Goal: Use online tool/utility: Utilize a website feature to perform a specific function

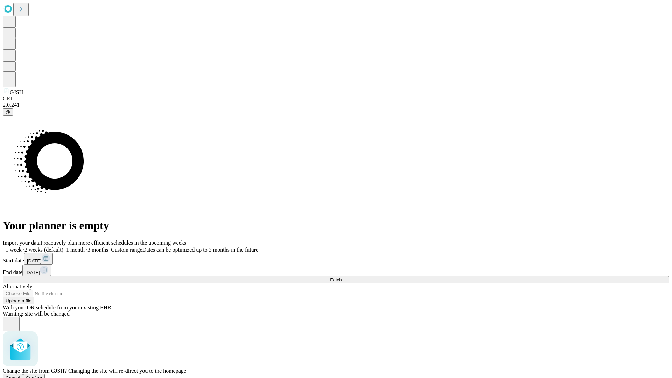
click at [42, 375] on span "Confirm" at bounding box center [34, 377] width 16 height 5
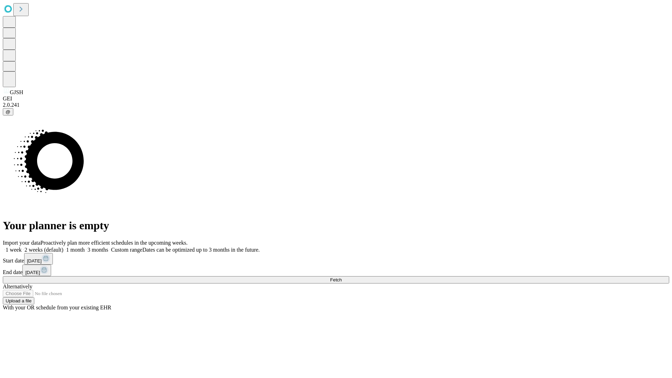
click at [63, 247] on label "2 weeks (default)" at bounding box center [43, 250] width 42 height 6
click at [342, 277] on span "Fetch" at bounding box center [336, 279] width 12 height 5
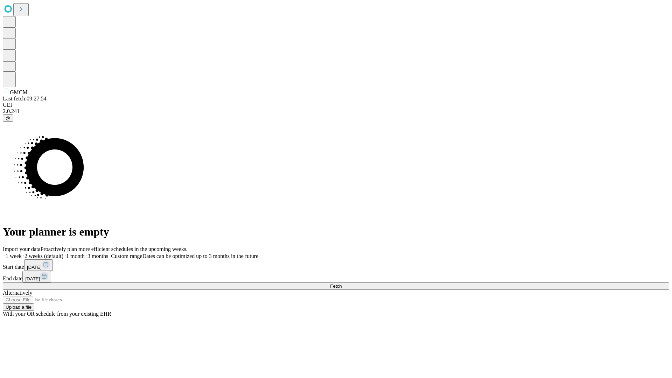
click at [63, 253] on label "2 weeks (default)" at bounding box center [43, 256] width 42 height 6
click at [342, 284] on span "Fetch" at bounding box center [336, 286] width 12 height 5
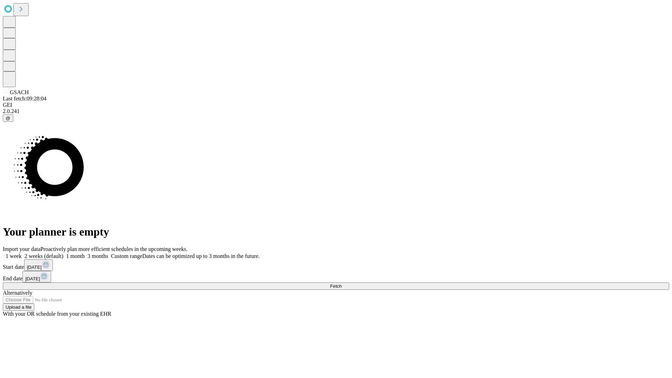
click at [63, 253] on label "2 weeks (default)" at bounding box center [43, 256] width 42 height 6
click at [342, 284] on span "Fetch" at bounding box center [336, 286] width 12 height 5
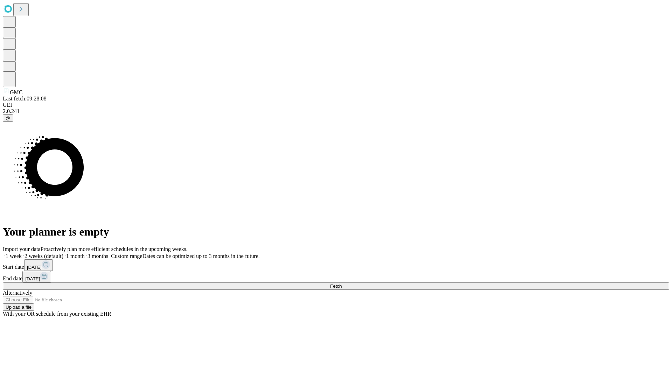
click at [63, 253] on label "2 weeks (default)" at bounding box center [43, 256] width 42 height 6
click at [342, 284] on span "Fetch" at bounding box center [336, 286] width 12 height 5
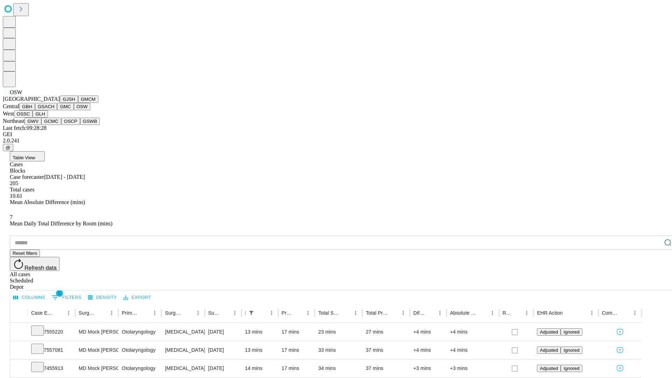
click at [33, 118] on button "OSSC" at bounding box center [23, 113] width 19 height 7
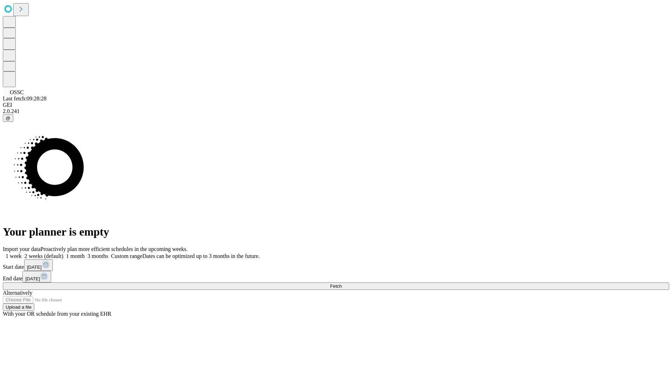
click at [63, 253] on label "2 weeks (default)" at bounding box center [43, 256] width 42 height 6
click at [342, 284] on span "Fetch" at bounding box center [336, 286] width 12 height 5
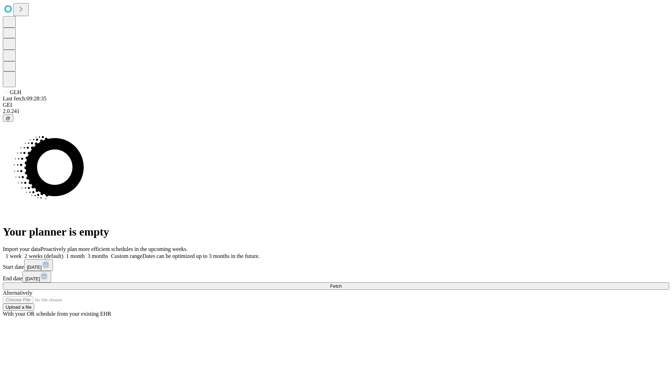
click at [63, 253] on label "2 weeks (default)" at bounding box center [43, 256] width 42 height 6
click at [342, 284] on span "Fetch" at bounding box center [336, 286] width 12 height 5
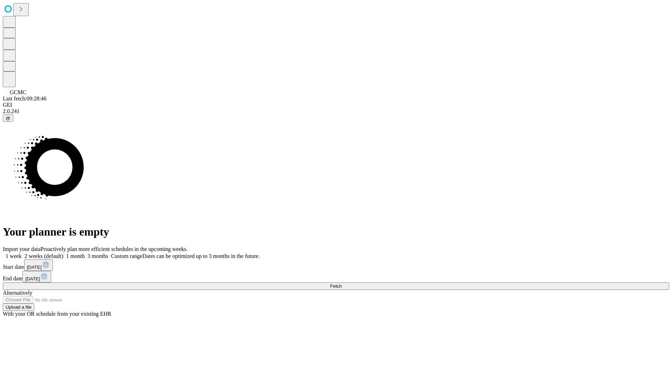
click at [63, 253] on label "2 weeks (default)" at bounding box center [43, 256] width 42 height 6
click at [342, 284] on span "Fetch" at bounding box center [336, 286] width 12 height 5
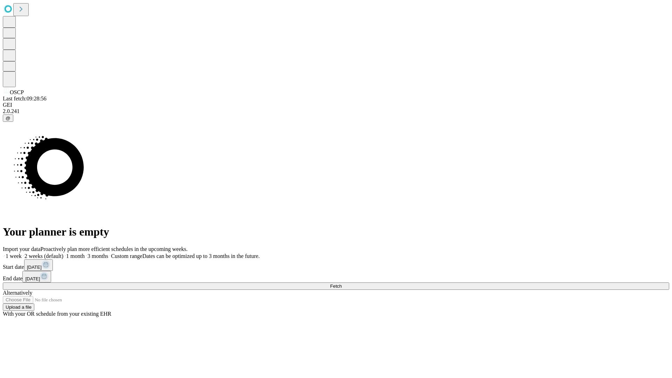
click at [63, 253] on label "2 weeks (default)" at bounding box center [43, 256] width 42 height 6
click at [342, 284] on span "Fetch" at bounding box center [336, 286] width 12 height 5
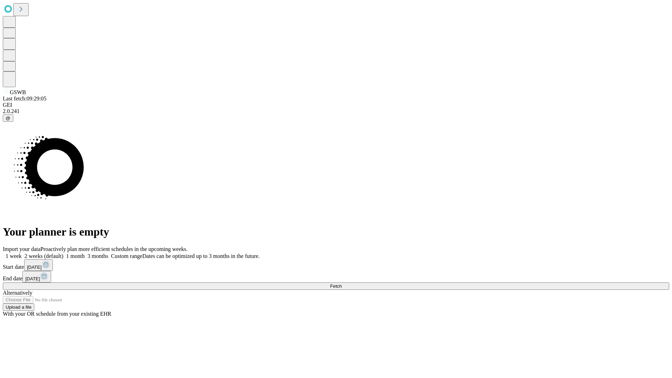
click at [63, 253] on label "2 weeks (default)" at bounding box center [43, 256] width 42 height 6
click at [342, 284] on span "Fetch" at bounding box center [336, 286] width 12 height 5
